Goal: Transaction & Acquisition: Purchase product/service

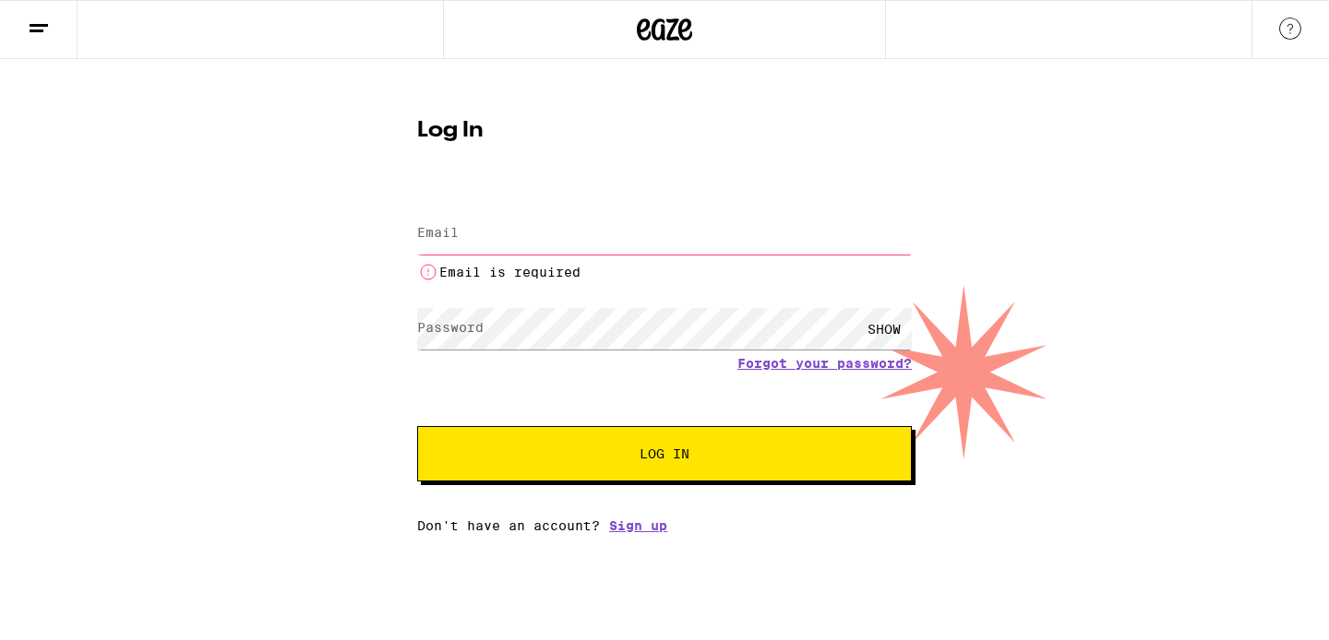
type input "[DOMAIN_NAME][EMAIL_ADDRESS][DOMAIN_NAME]"
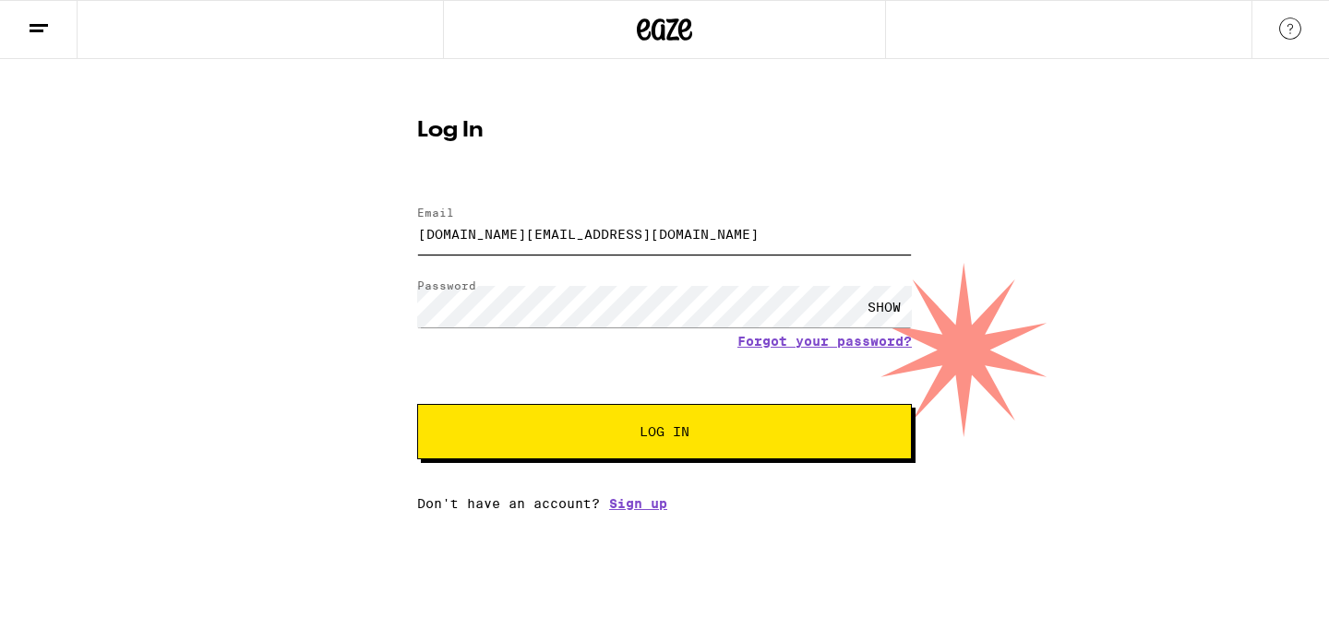
click at [417, 404] on button "Log In" at bounding box center [664, 431] width 495 height 55
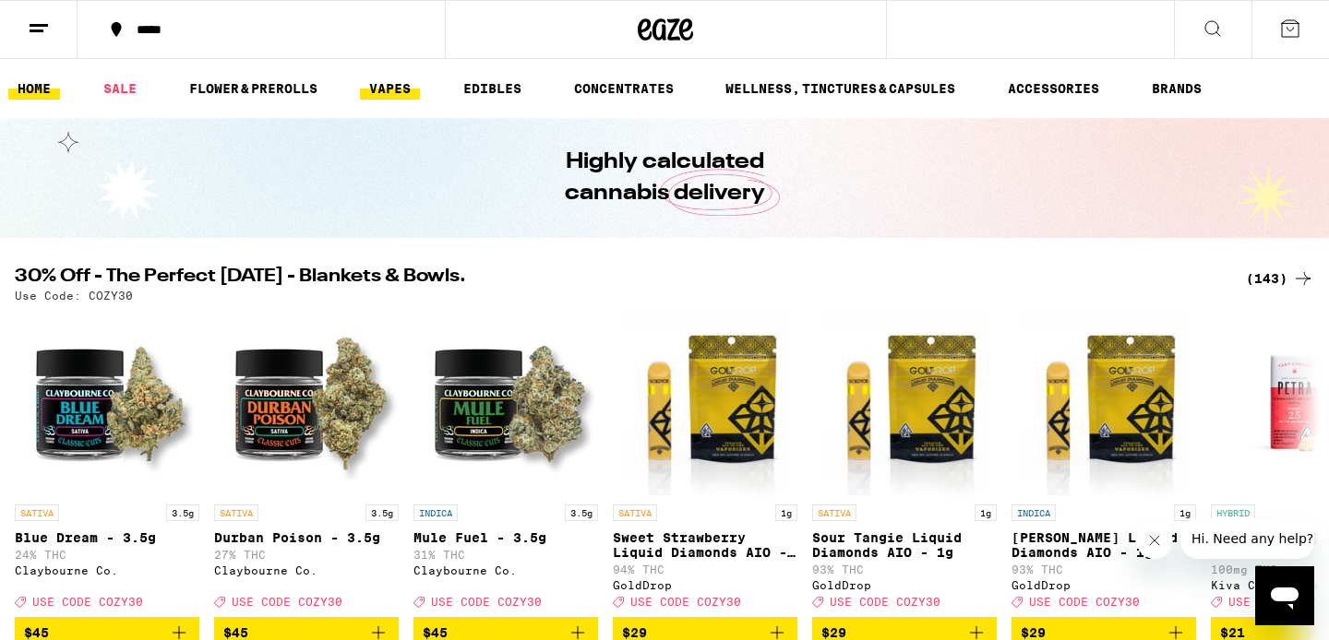
click at [396, 91] on link "VAPES" at bounding box center [390, 89] width 60 height 22
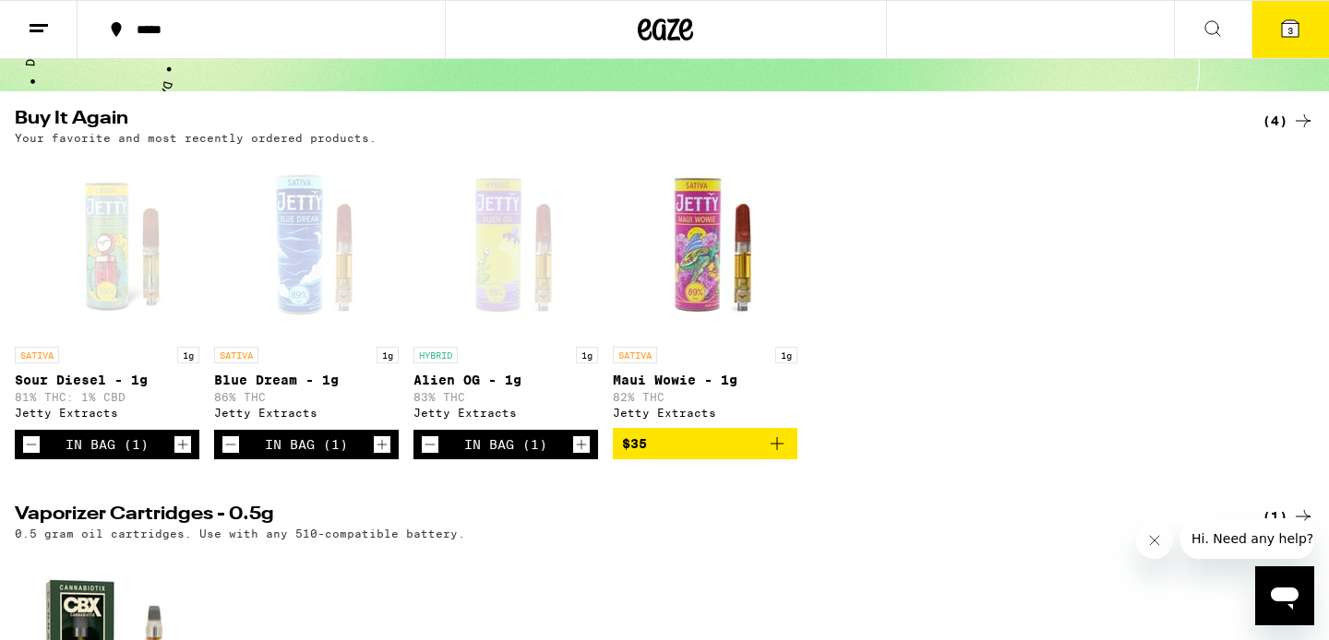
scroll to position [148, 0]
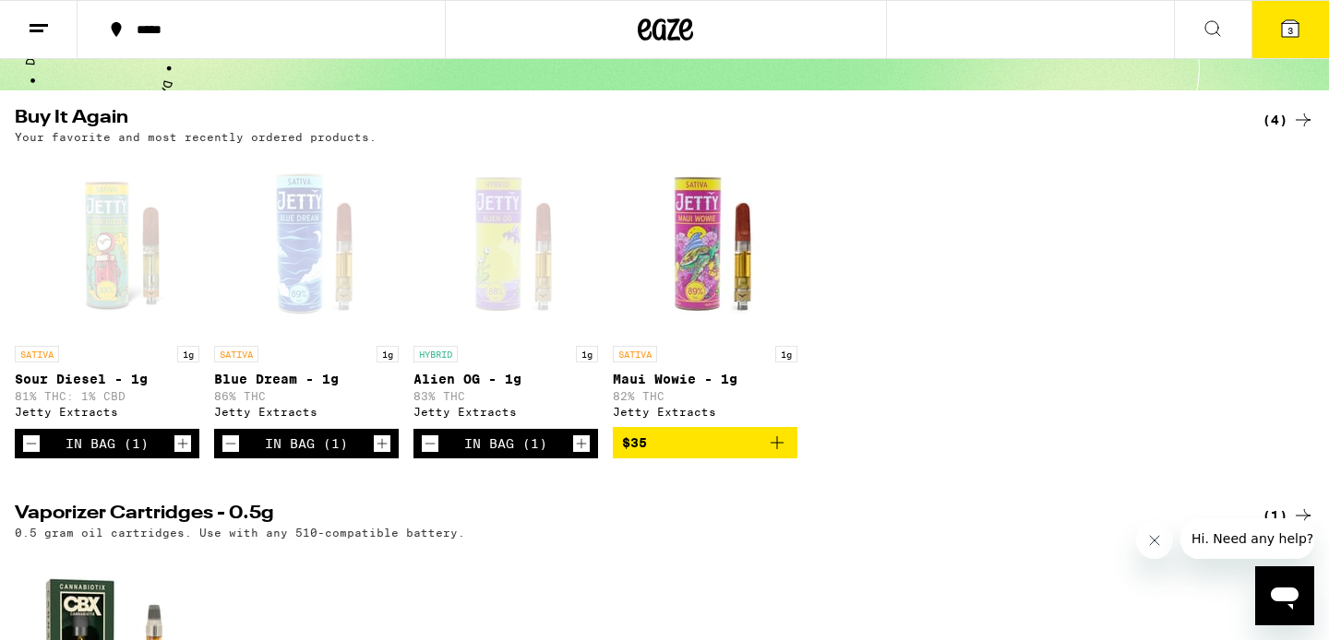
click at [774, 449] on icon "Add to bag" at bounding box center [777, 443] width 13 height 13
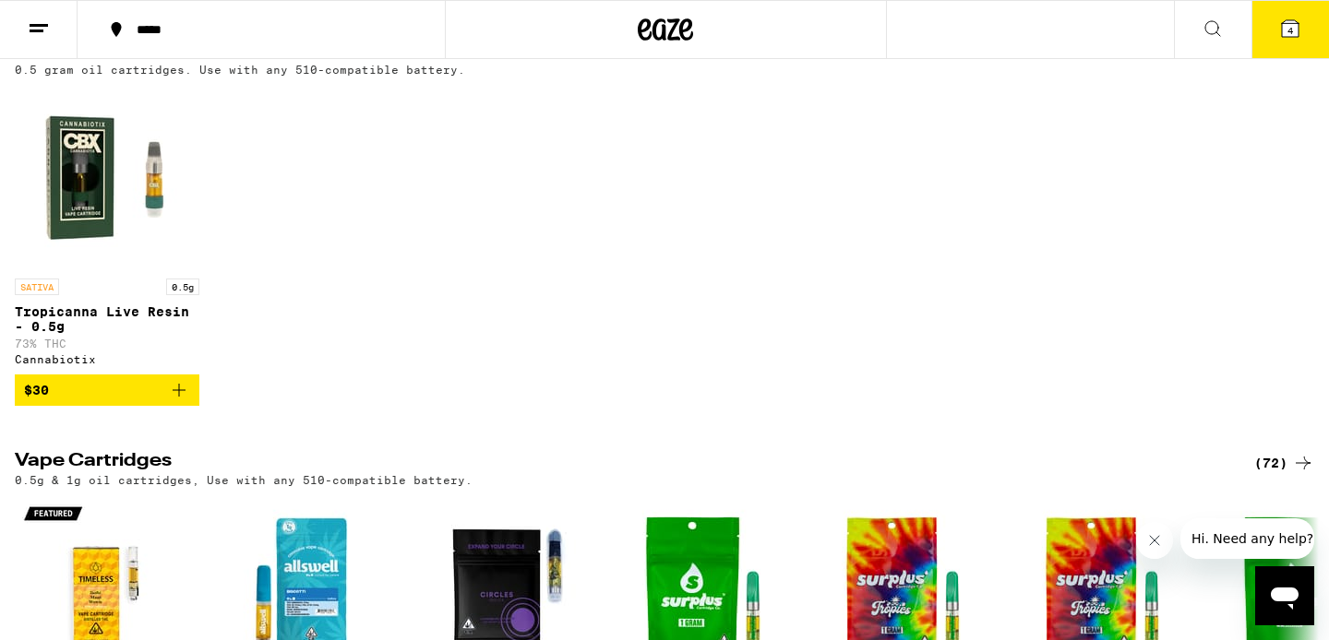
scroll to position [0, 0]
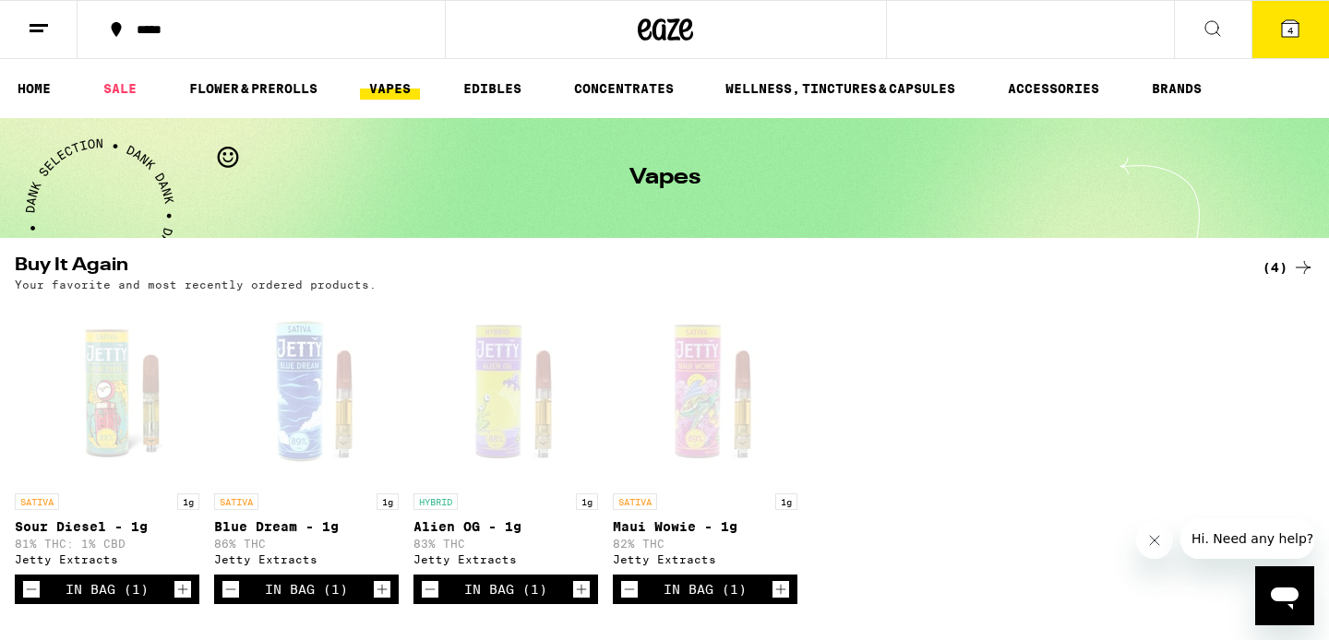
click at [1298, 38] on icon at bounding box center [1290, 29] width 22 height 22
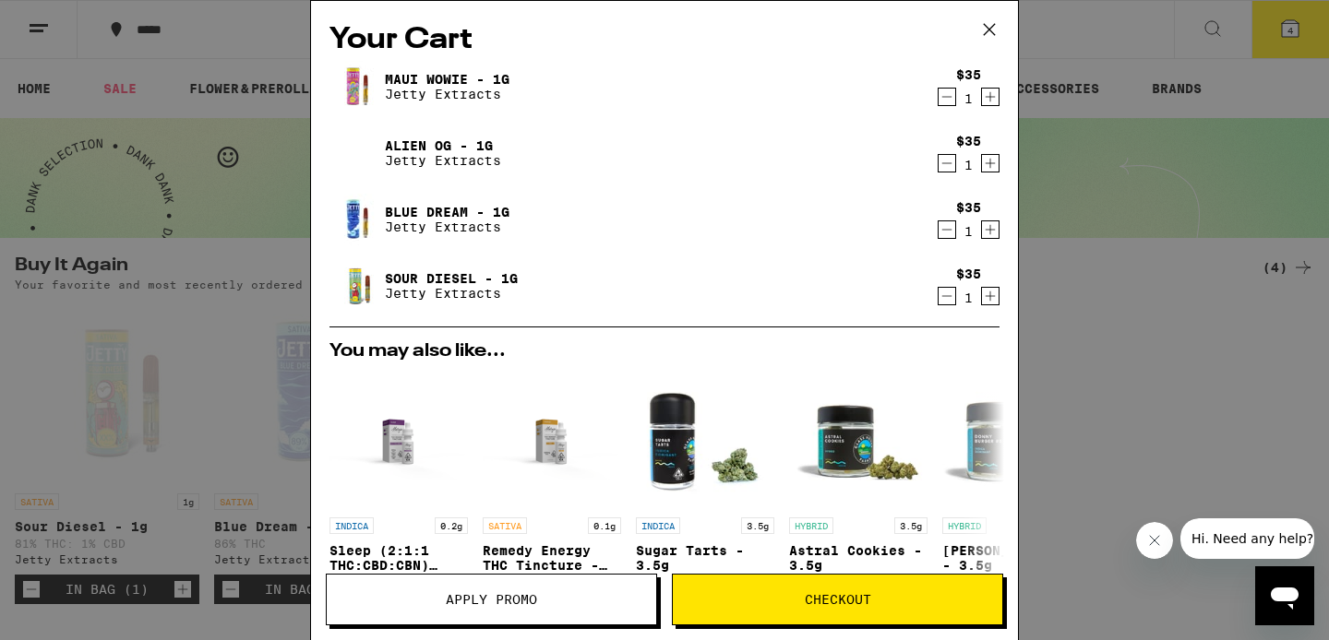
scroll to position [343, 0]
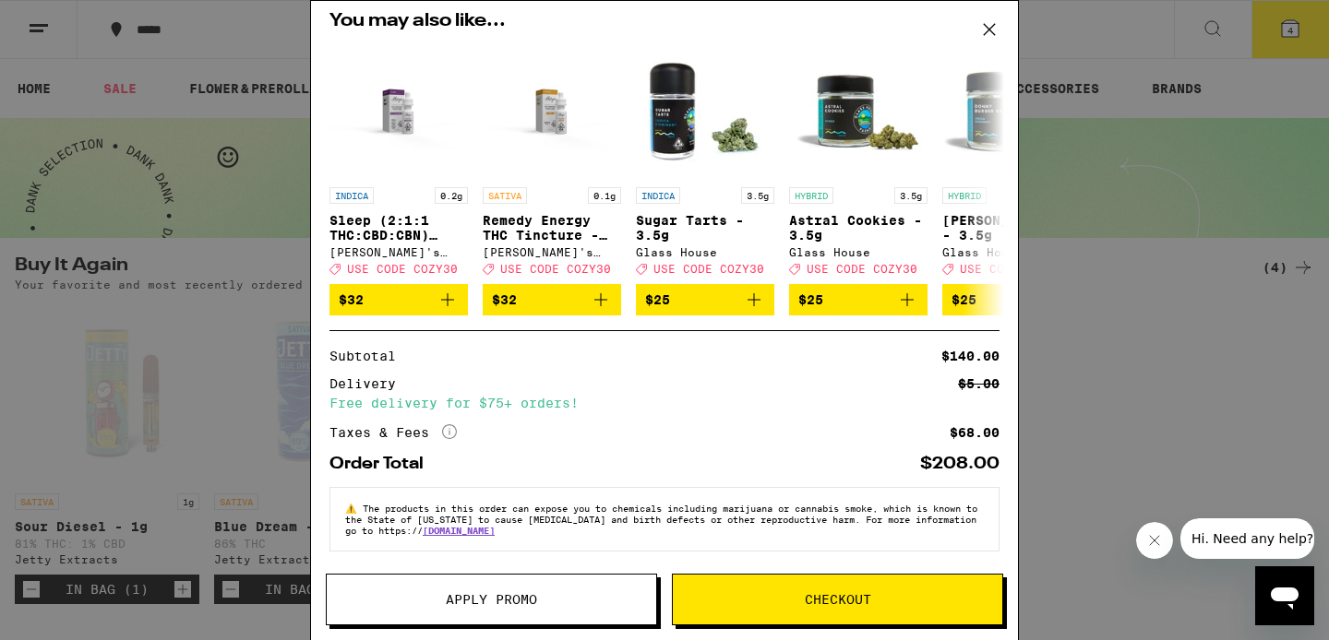
click at [814, 597] on span "Checkout" at bounding box center [838, 599] width 66 height 13
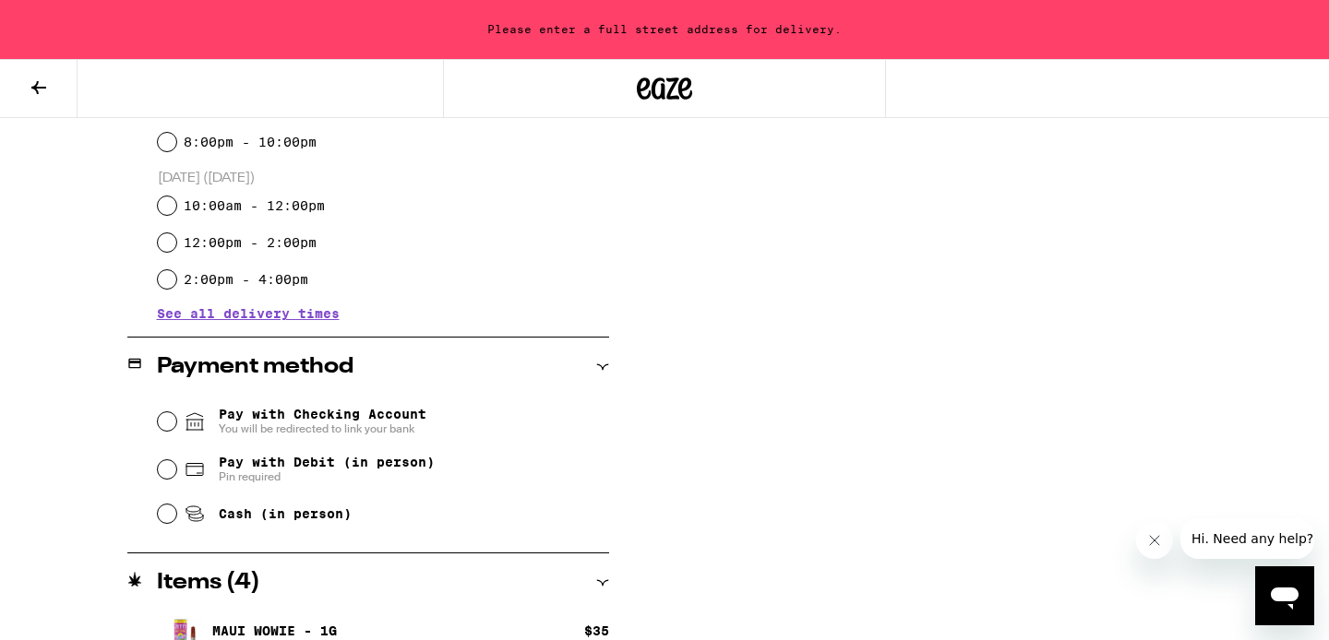
scroll to position [578, 0]
click at [160, 473] on input "Pay with Debit (in person) Pin required" at bounding box center [167, 469] width 18 height 18
radio input "true"
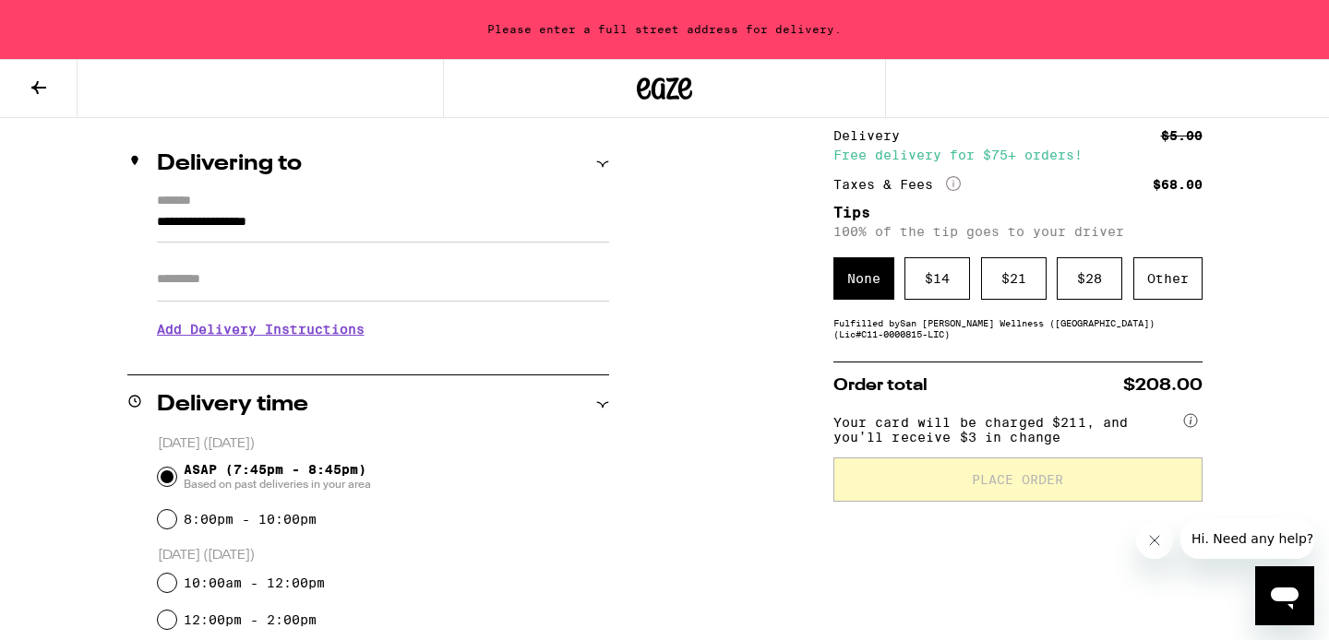
scroll to position [182, 0]
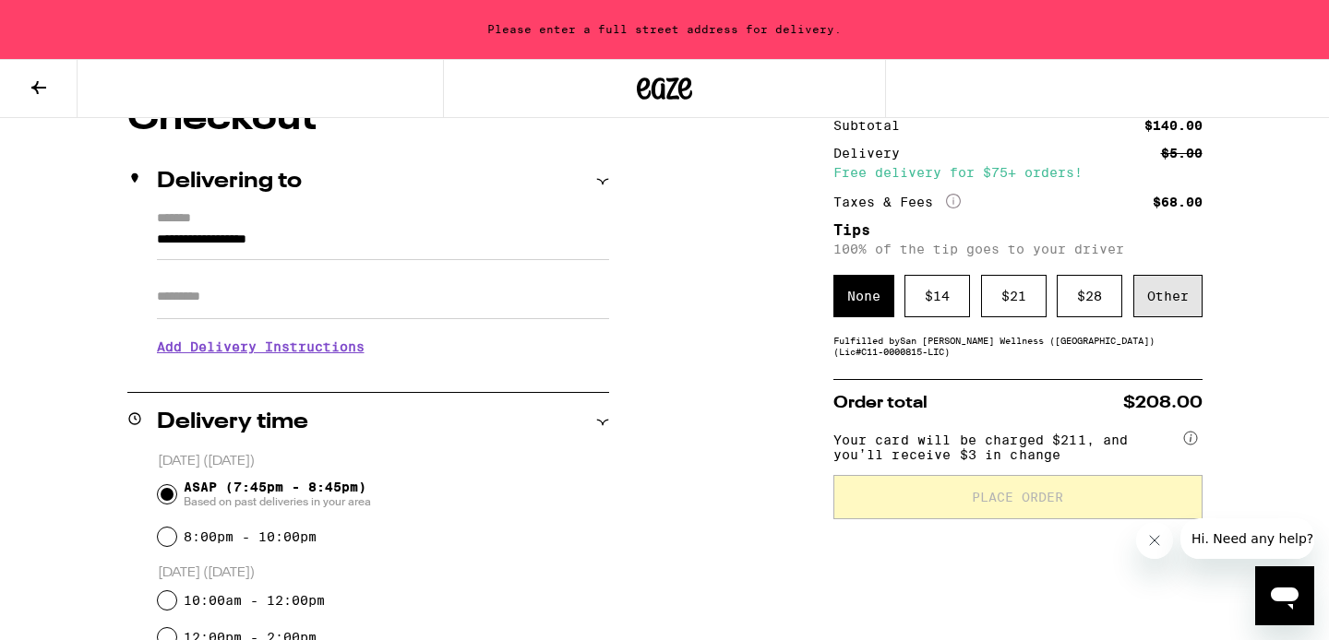
click at [1163, 307] on div "Other" at bounding box center [1167, 296] width 69 height 42
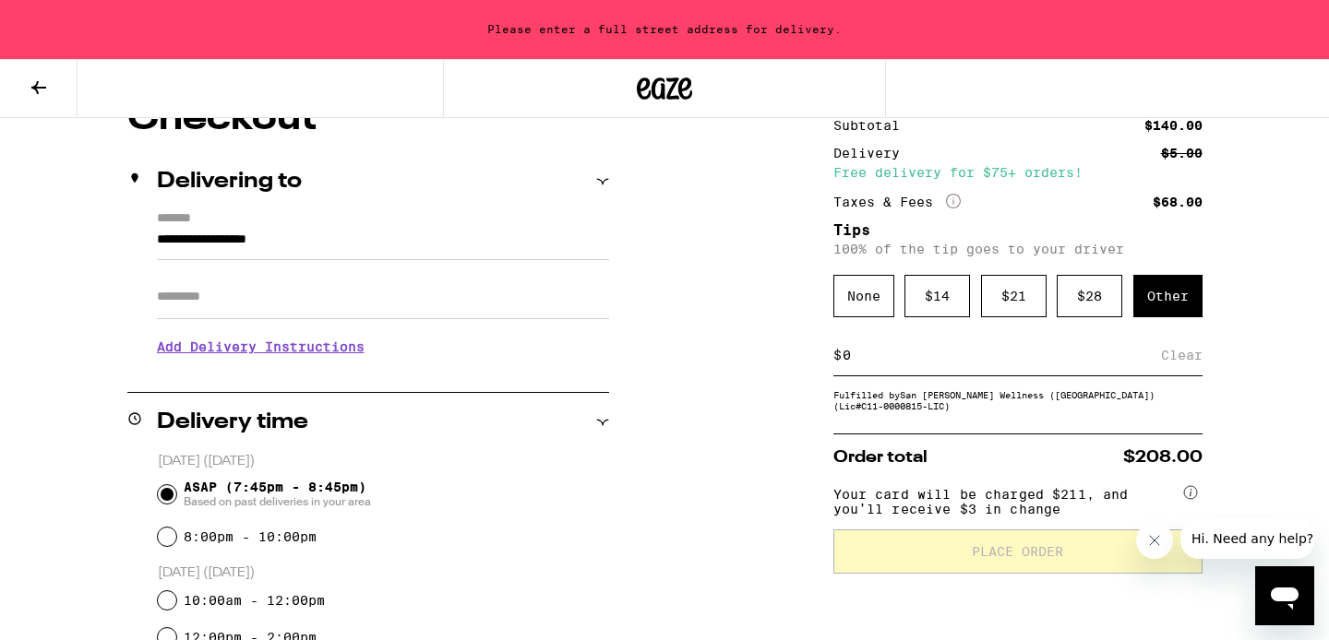
click at [968, 364] on input at bounding box center [1001, 355] width 319 height 17
type input "5"
click at [1196, 349] on div "Save" at bounding box center [1185, 355] width 33 height 41
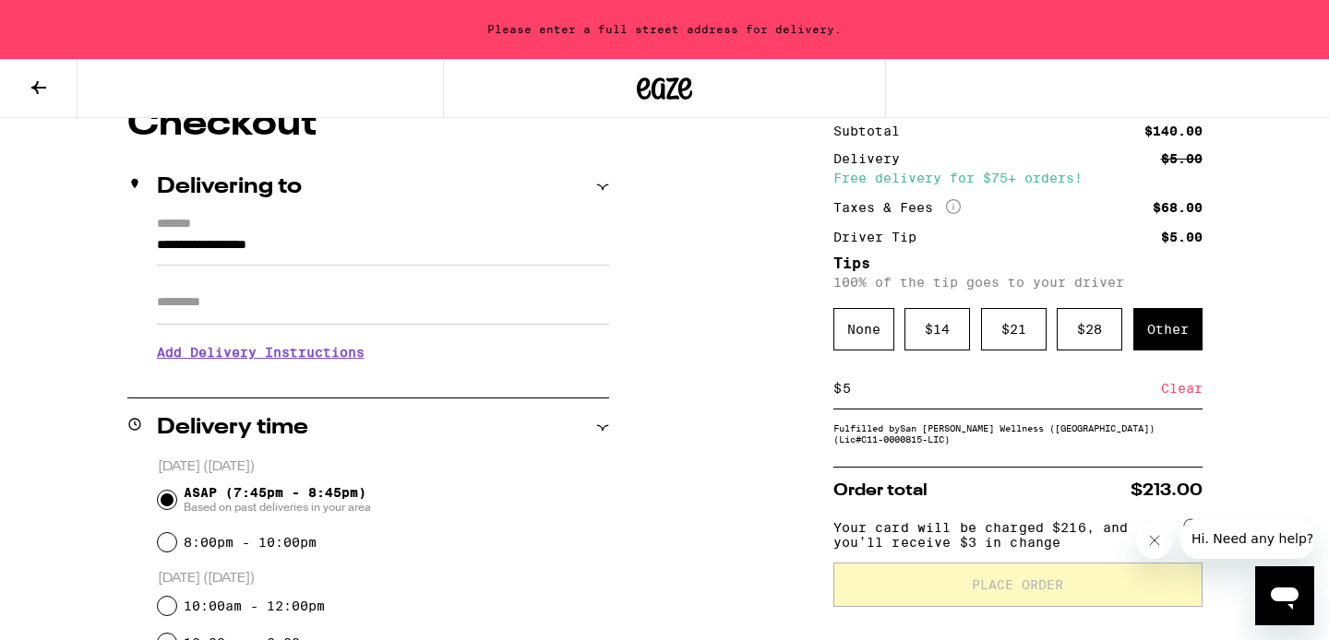
scroll to position [160, 0]
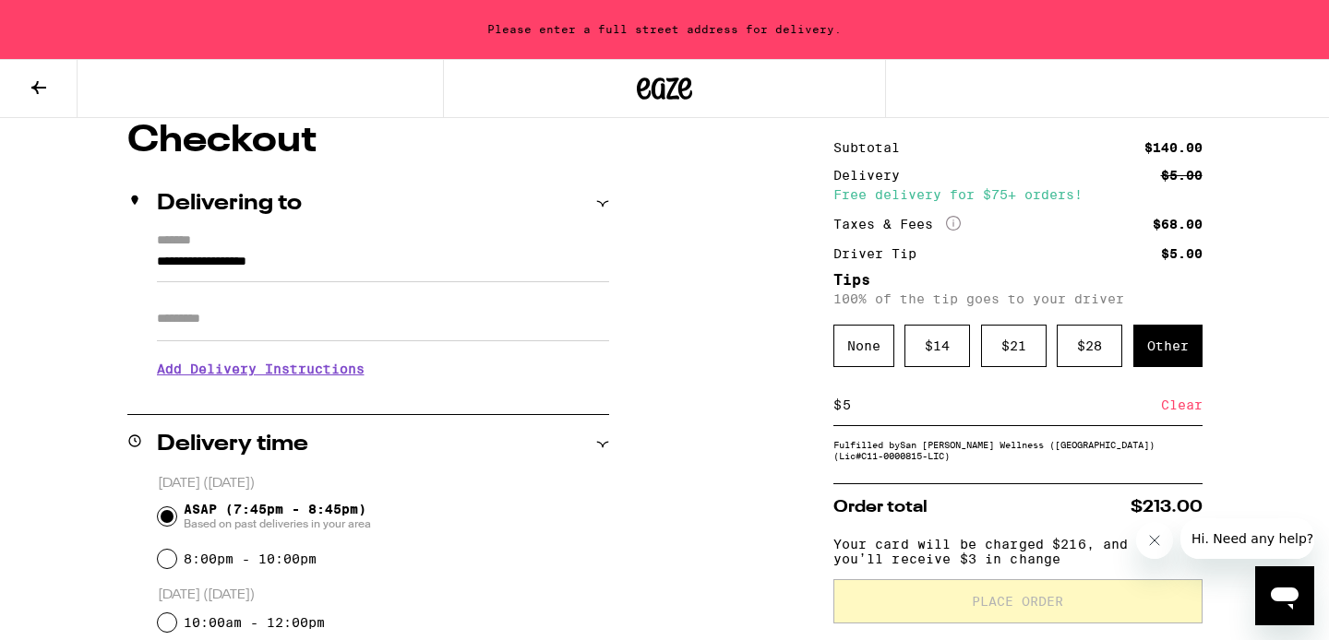
click at [233, 255] on input "**********" at bounding box center [383, 266] width 452 height 31
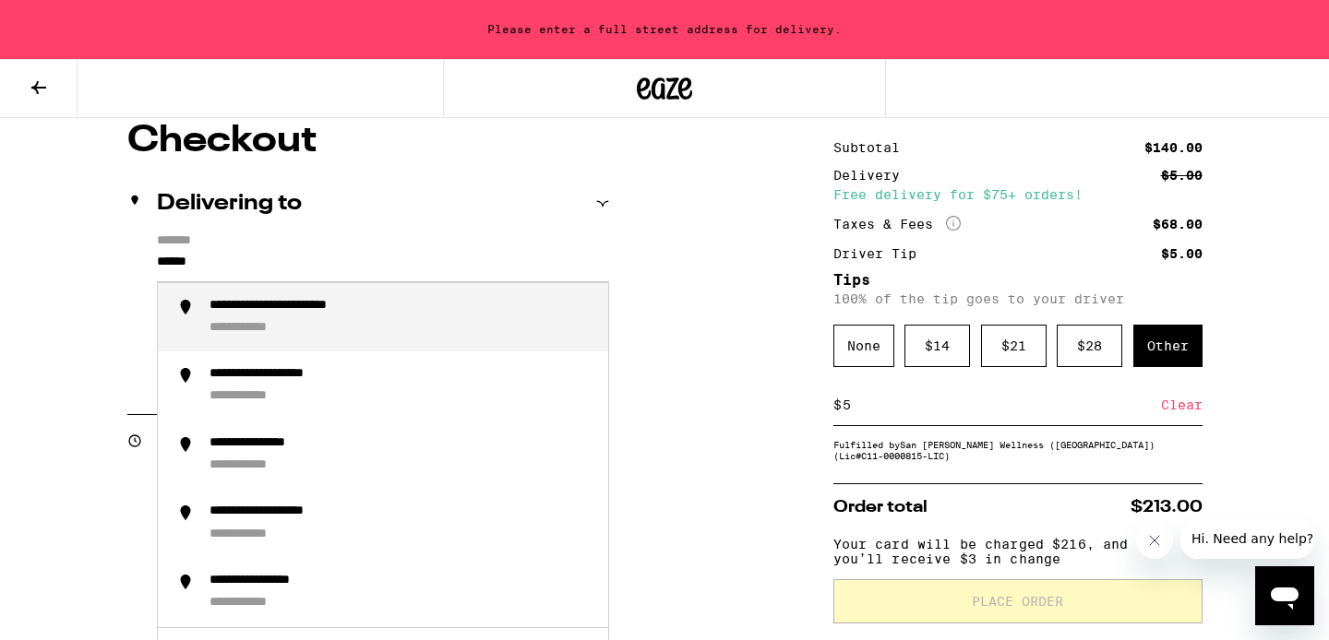
click at [268, 297] on li "**********" at bounding box center [383, 317] width 450 height 69
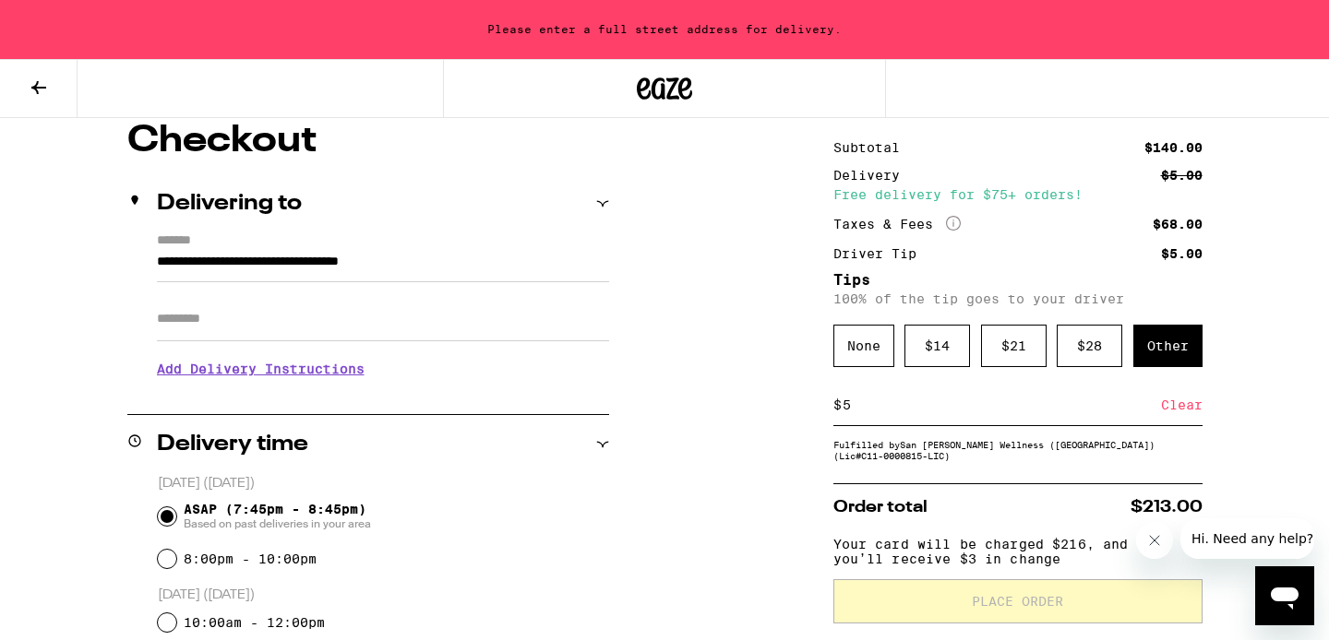
type input "**********"
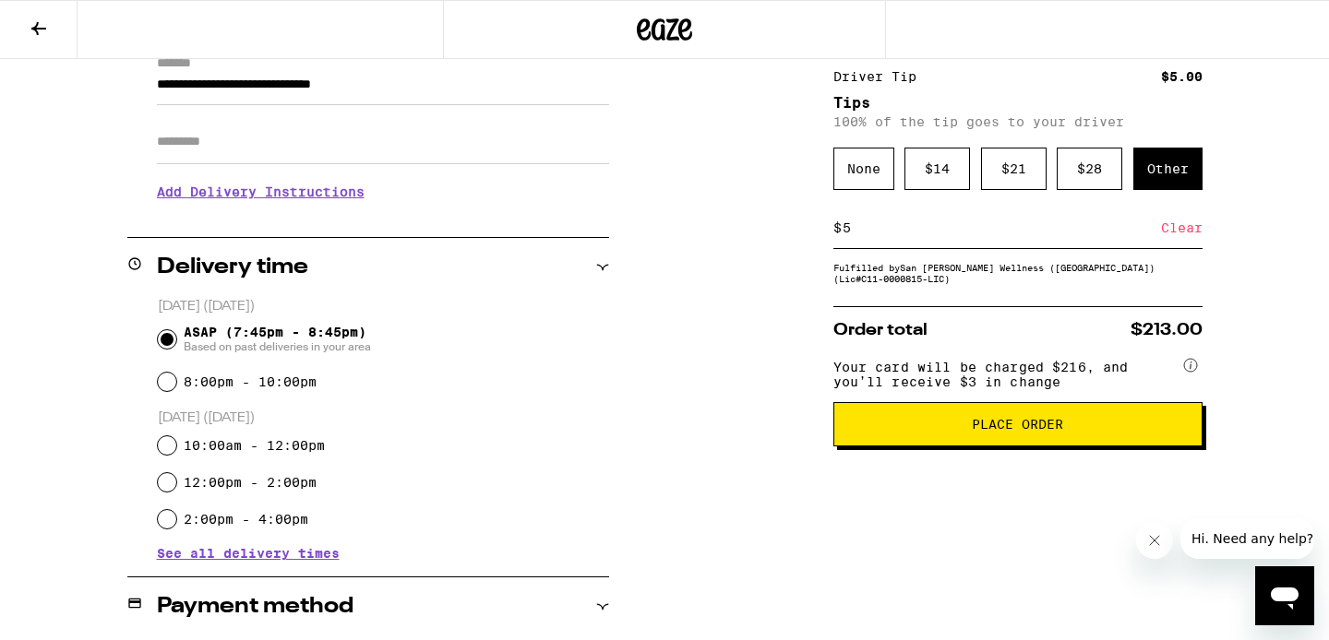
scroll to position [297, 0]
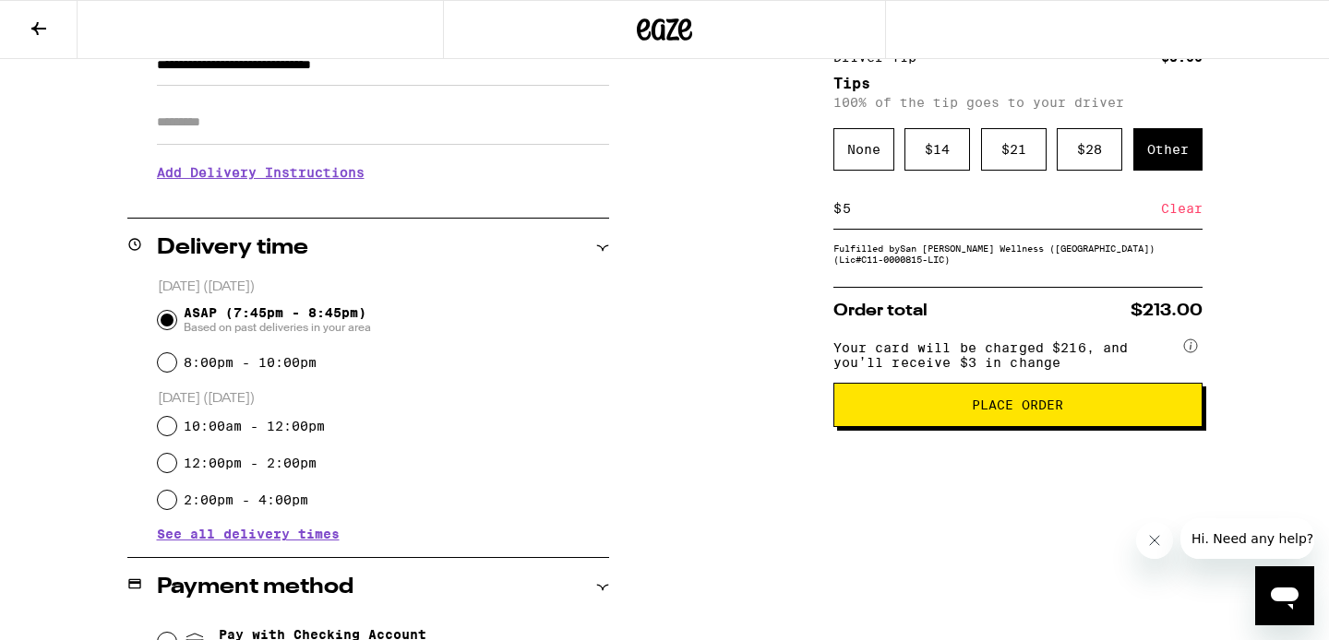
click at [953, 427] on button "Place Order" at bounding box center [1017, 405] width 369 height 44
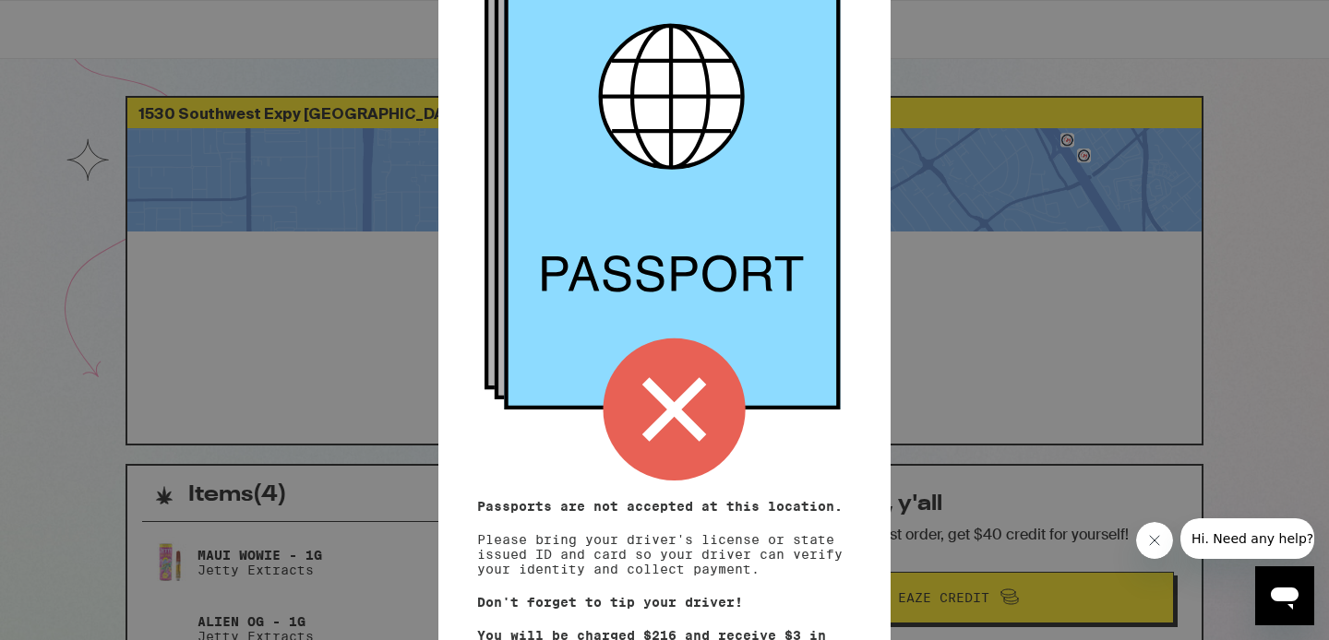
scroll to position [227, 0]
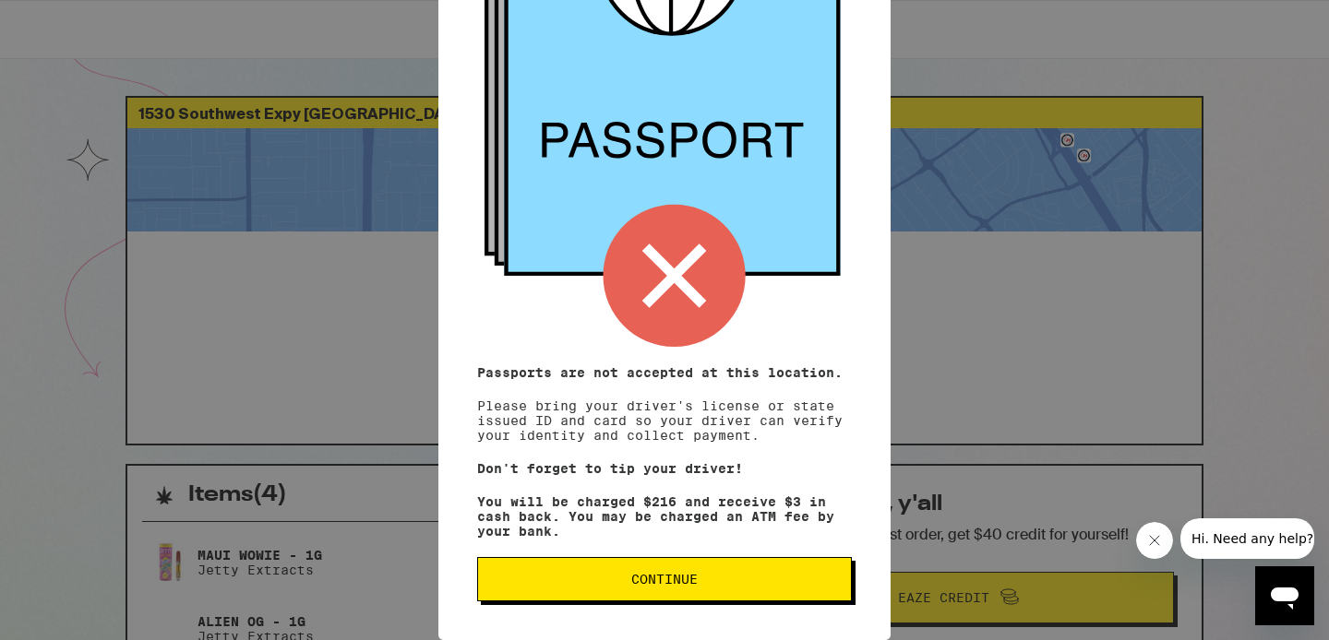
click at [678, 580] on span "Continue" at bounding box center [664, 579] width 66 height 13
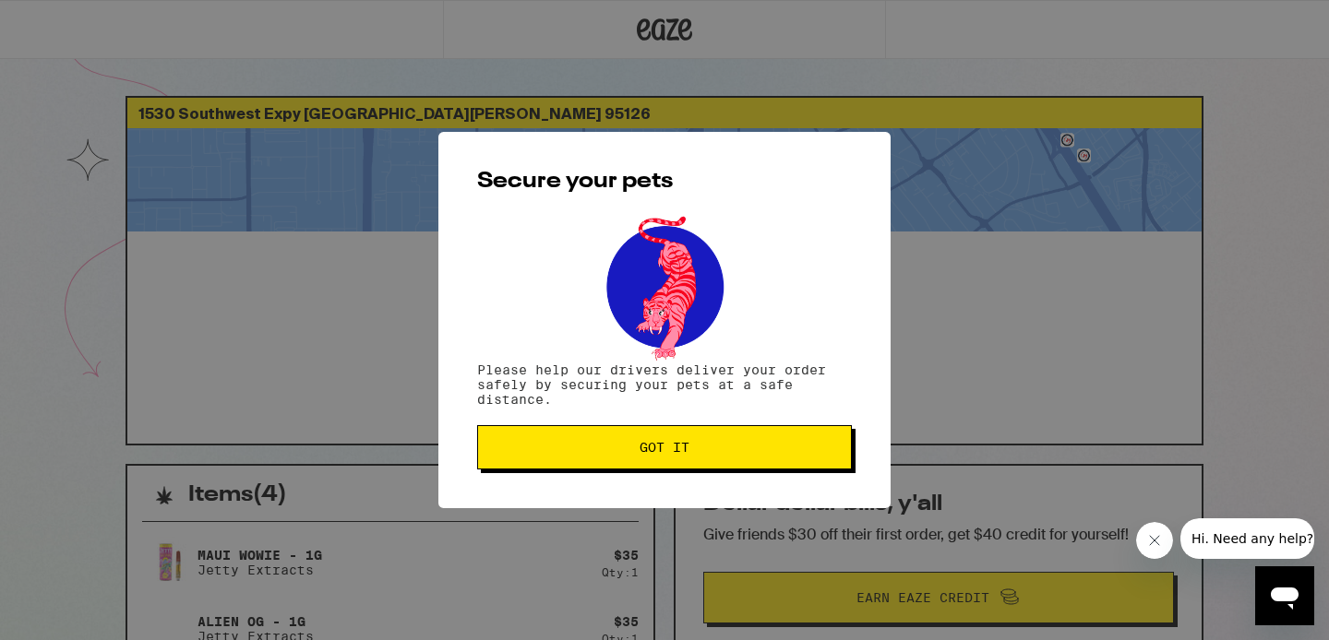
click at [590, 452] on span "Got it" at bounding box center [664, 447] width 343 height 13
